Goal: Transaction & Acquisition: Download file/media

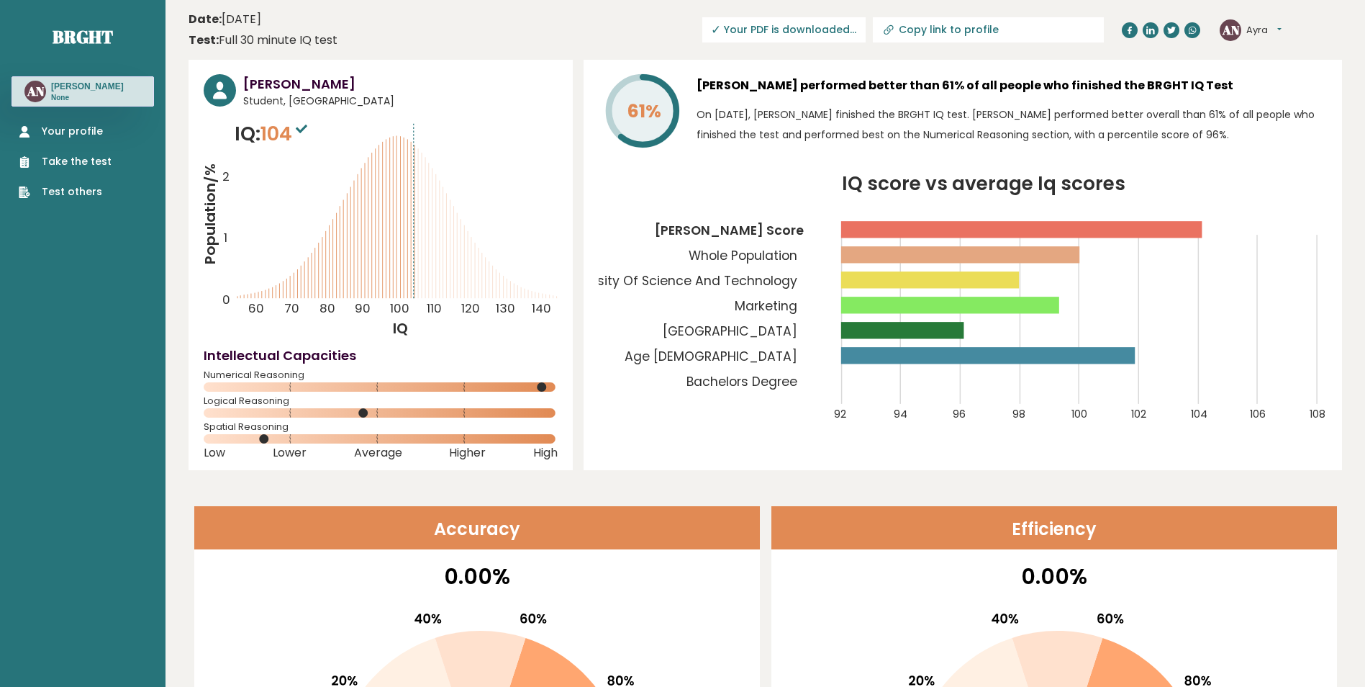
drag, startPoint x: 691, startPoint y: 152, endPoint x: 720, endPoint y: 131, distance: 36.1
click at [691, 152] on div "61% [PERSON_NAME] performed better than 61% of all people who finished the BRGH…" at bounding box center [963, 113] width 728 height 79
click at [859, 26] on span "✓ Your PDF is downloaded..." at bounding box center [783, 29] width 163 height 25
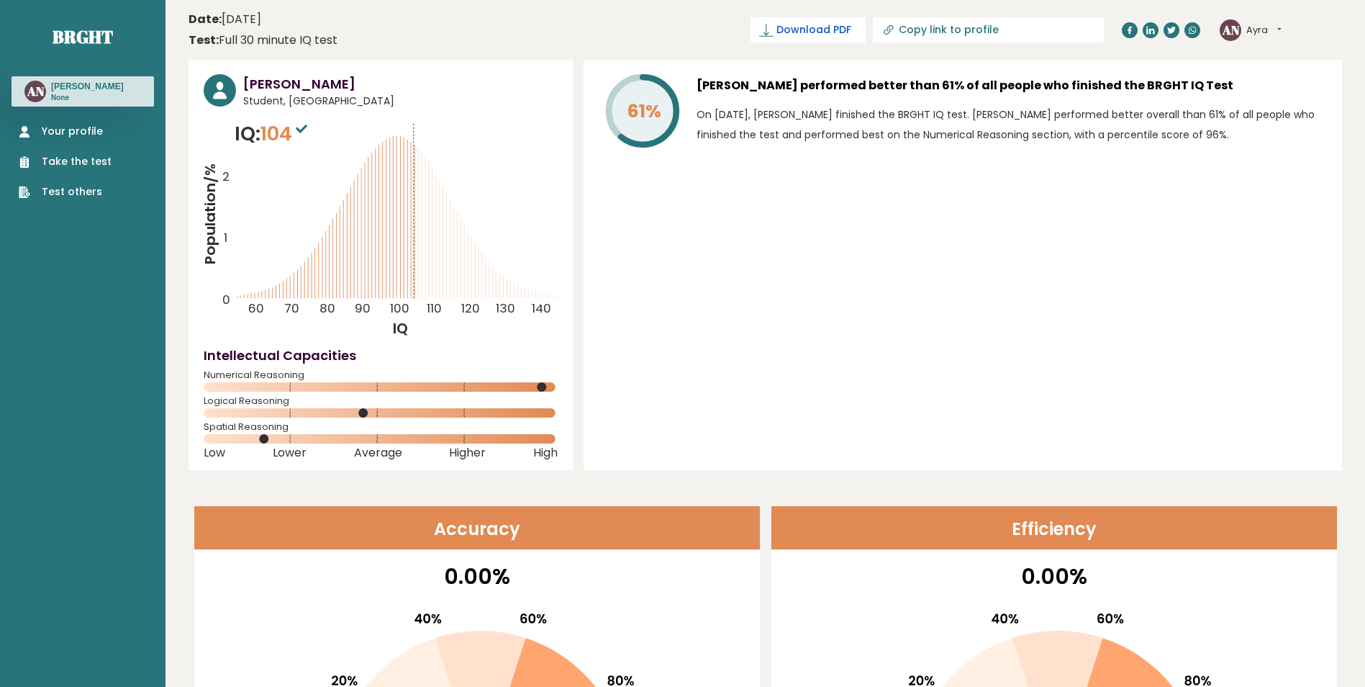
click at [851, 28] on span "Download PDF" at bounding box center [814, 29] width 75 height 15
click at [92, 135] on link "Your profile" at bounding box center [65, 131] width 93 height 15
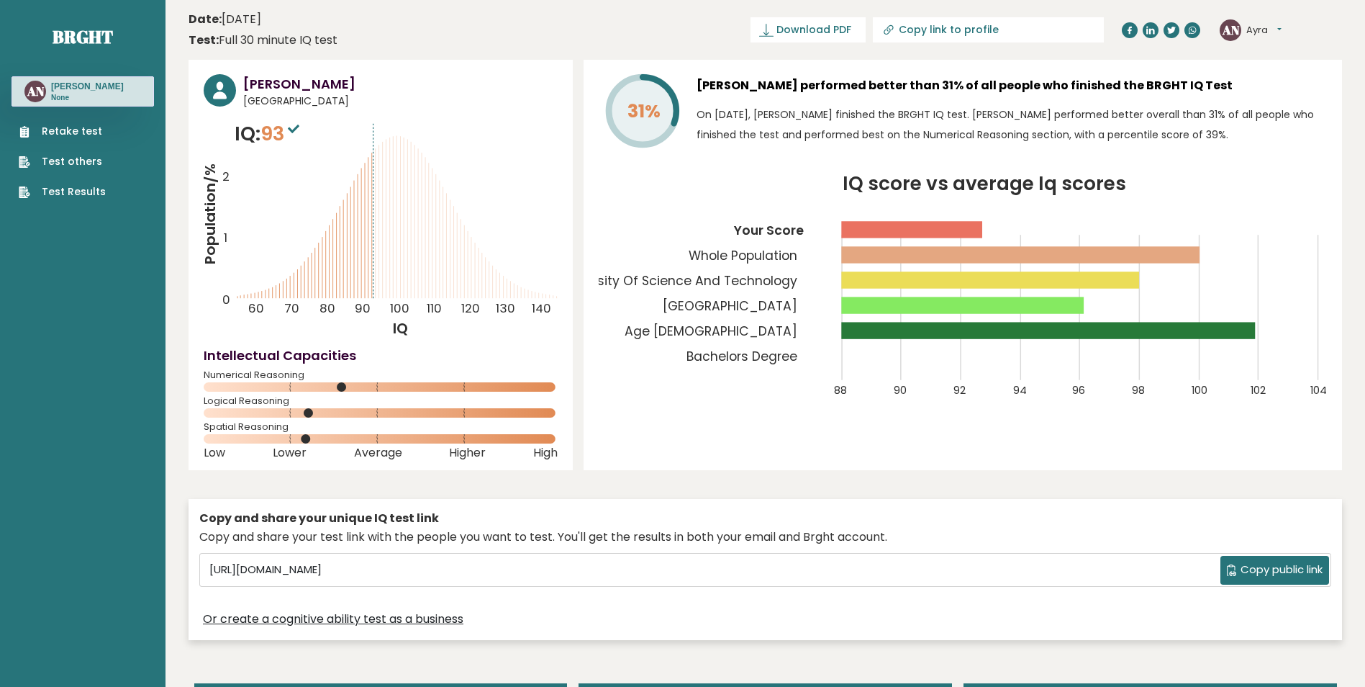
click at [1042, 478] on div "Ayra Narciso Philippines IQ: 93 Population/% IQ 0 1 2 60 70 80 90 100 110 120 1…" at bounding box center [766, 353] width 1154 height 587
click at [851, 27] on span "Download PDF" at bounding box center [814, 29] width 75 height 15
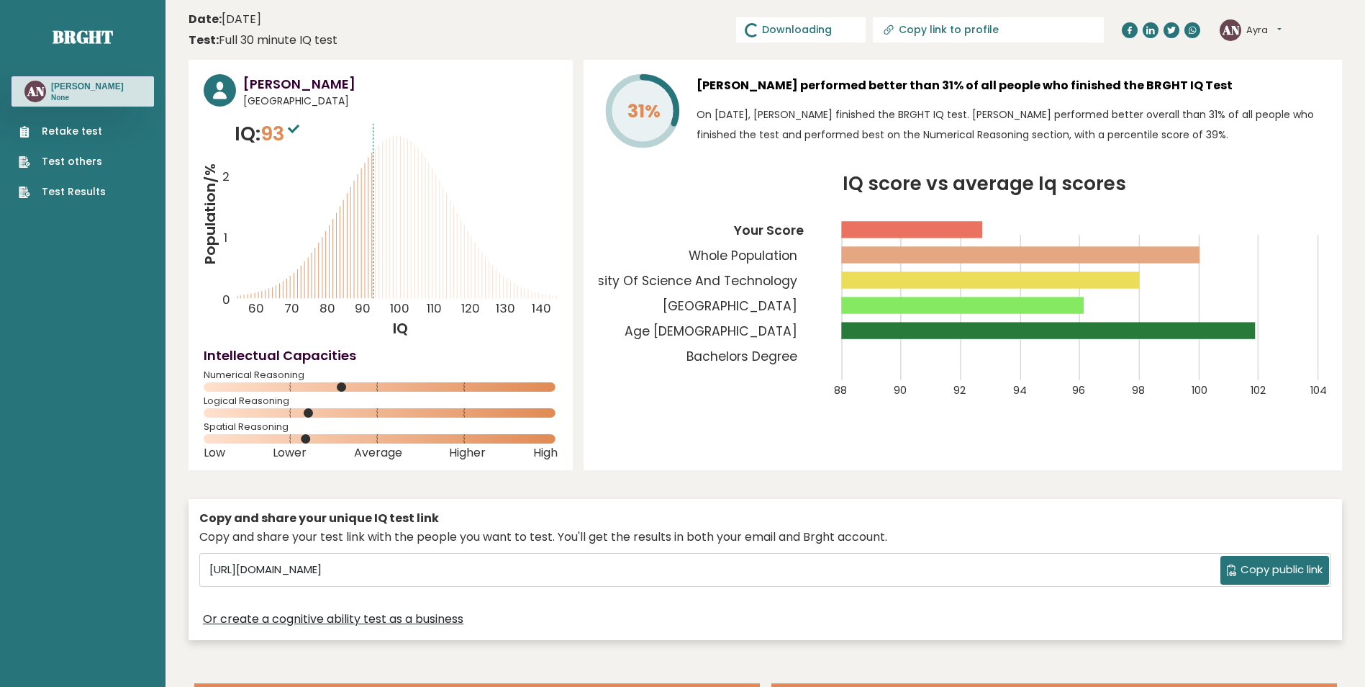
click at [885, 71] on div "31% Ayra Narciso performed better than 31% of all people who finished the BRGHT…" at bounding box center [963, 265] width 759 height 410
click at [289, 131] on sup at bounding box center [293, 128] width 19 height 20
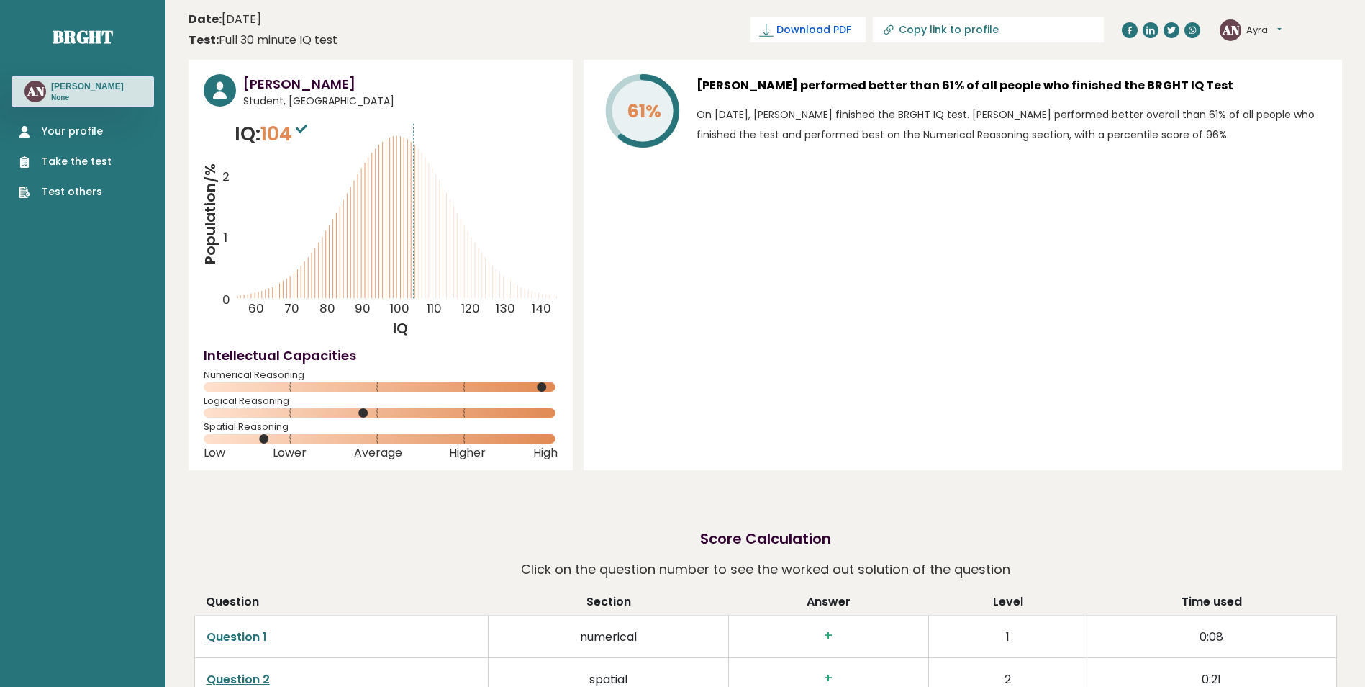
click at [851, 27] on span "Download PDF" at bounding box center [814, 29] width 75 height 15
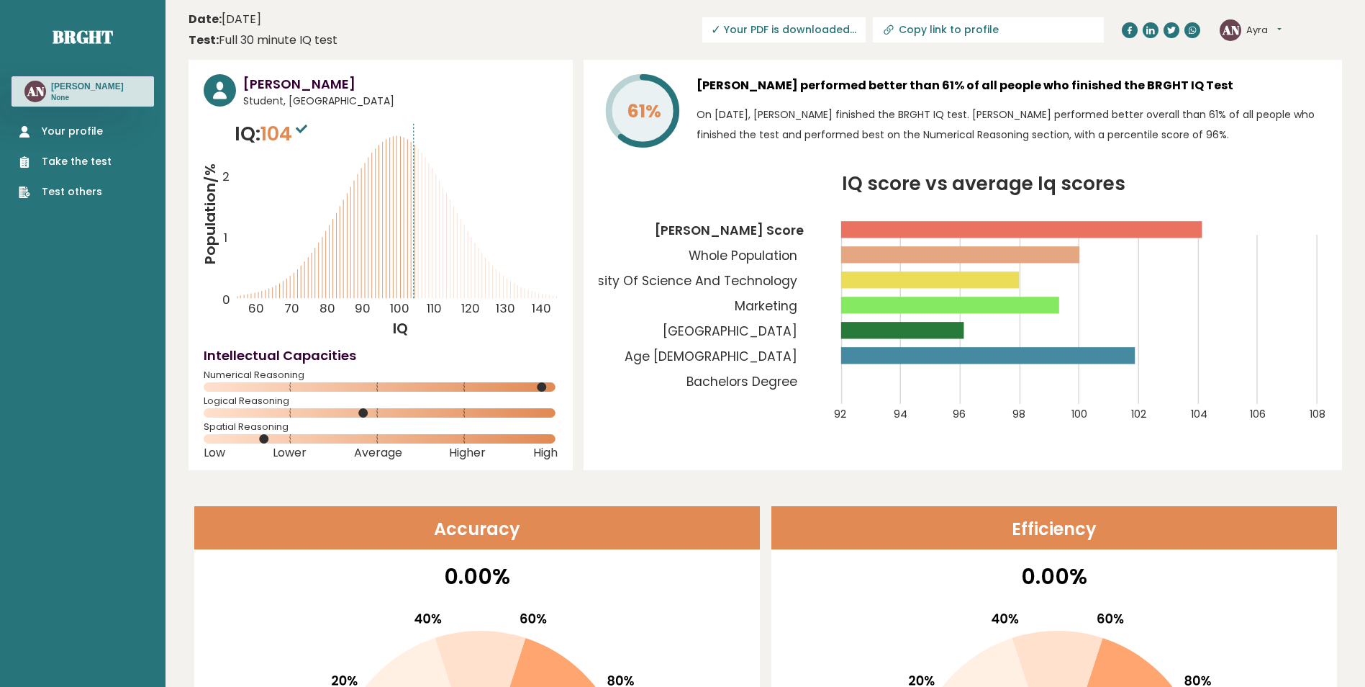
click at [829, 661] on div at bounding box center [1054, 693] width 547 height 184
click at [286, 644] on div at bounding box center [477, 693] width 547 height 184
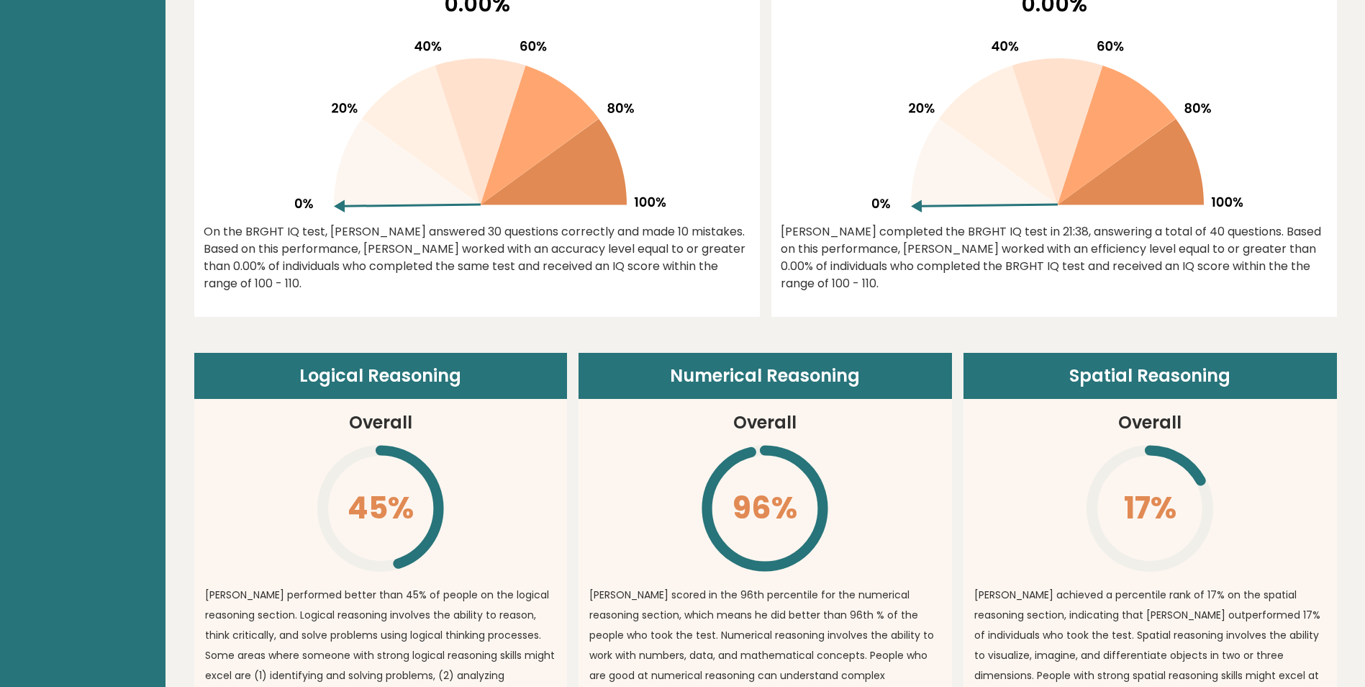
scroll to position [504, 0]
